Goal: Information Seeking & Learning: Learn about a topic

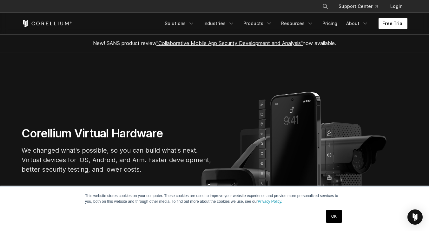
click at [338, 212] on link "OK" at bounding box center [334, 216] width 16 height 13
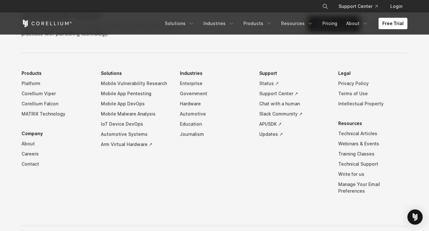
scroll to position [1467, 0]
click at [29, 148] on link "About" at bounding box center [56, 143] width 69 height 10
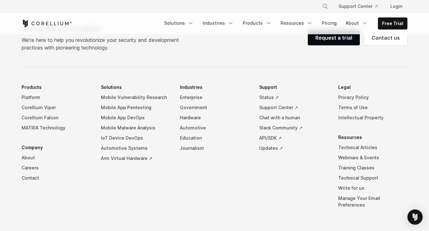
scroll to position [1100, 0]
click at [194, 102] on link "Government" at bounding box center [214, 107] width 69 height 10
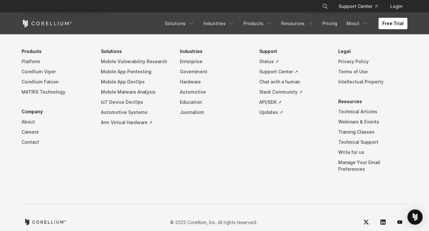
scroll to position [1832, 0]
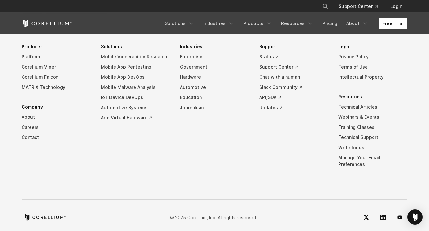
click at [328, 4] on icon "Search" at bounding box center [325, 6] width 5 height 5
click at [320, 1] on button "Search" at bounding box center [325, 6] width 11 height 11
click at [292, 10] on input "Search our site..." at bounding box center [292, 7] width 51 height 10
type input "***"
